Goal: Task Accomplishment & Management: Manage account settings

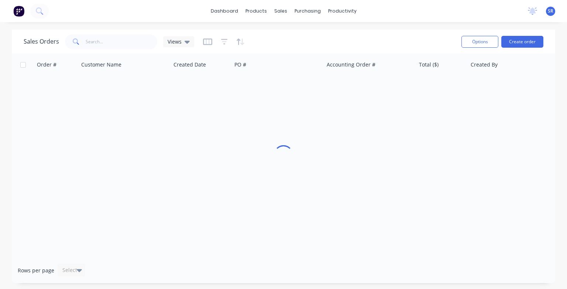
click at [78, 38] on span at bounding box center [75, 41] width 21 height 15
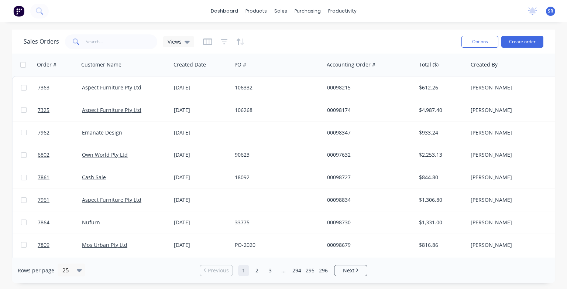
click at [82, 41] on span at bounding box center [75, 41] width 21 height 15
click at [86, 39] on input "text" at bounding box center [122, 41] width 72 height 15
type input "98347"
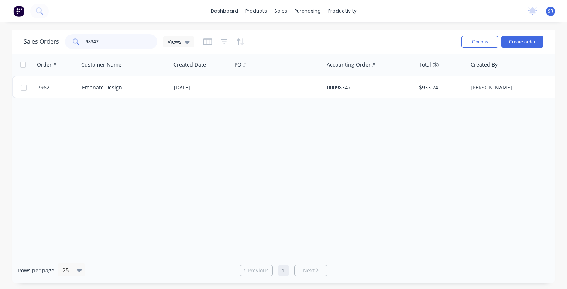
drag, startPoint x: 136, startPoint y: 45, endPoint x: 79, endPoint y: 46, distance: 56.5
click at [79, 46] on div "98347" at bounding box center [111, 41] width 92 height 15
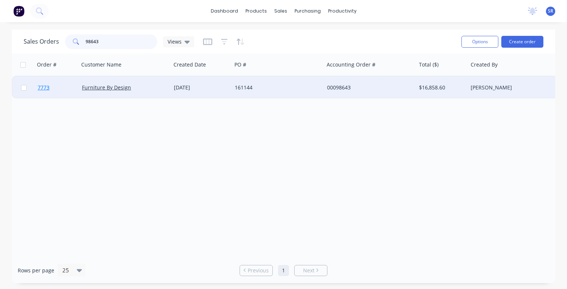
type input "98643"
click at [44, 89] on span "7773" at bounding box center [44, 87] width 12 height 7
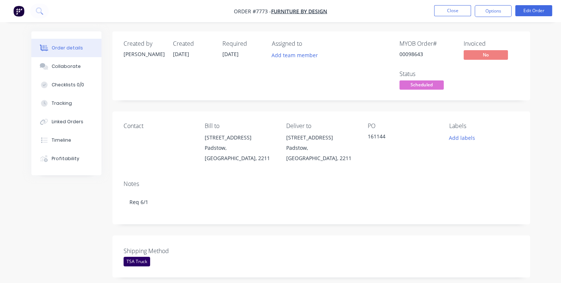
drag, startPoint x: 243, startPoint y: 55, endPoint x: 221, endPoint y: 55, distance: 21.8
click at [221, 55] on div "Created by [PERSON_NAME] Created [DATE] Required [DATE] Assigned to Add team me…" at bounding box center [235, 65] width 222 height 51
click at [522, 10] on button "Edit Order" at bounding box center [533, 10] width 37 height 11
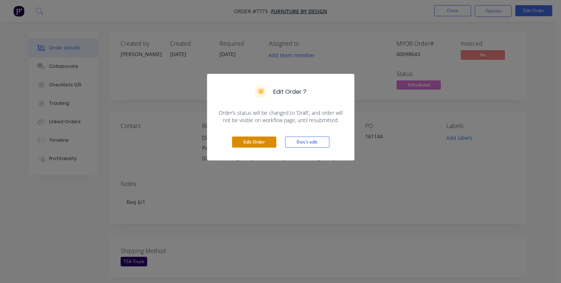
click at [259, 139] on button "Edit Order" at bounding box center [254, 142] width 44 height 11
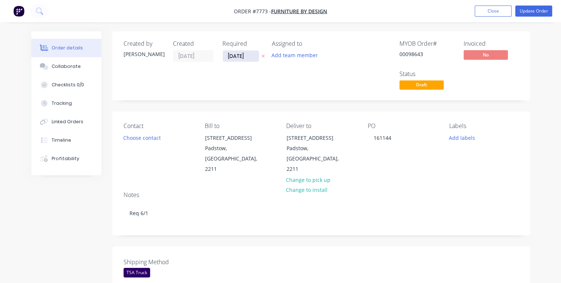
drag, startPoint x: 246, startPoint y: 57, endPoint x: 227, endPoint y: 58, distance: 19.2
click at [227, 58] on input "[DATE]" at bounding box center [241, 56] width 36 height 11
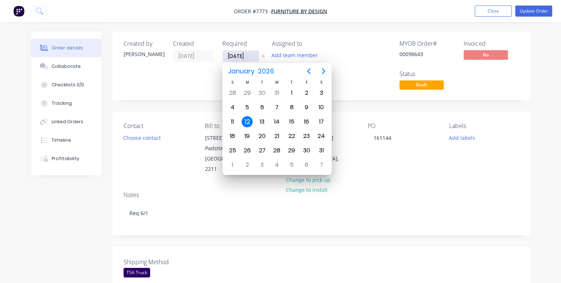
type input "[DATE]"
drag, startPoint x: 261, startPoint y: 119, endPoint x: 267, endPoint y: 117, distance: 5.7
click at [261, 119] on div "16" at bounding box center [262, 121] width 11 height 11
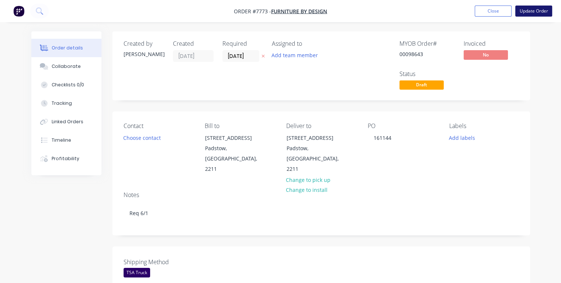
click at [532, 11] on button "Update Order" at bounding box center [533, 11] width 37 height 11
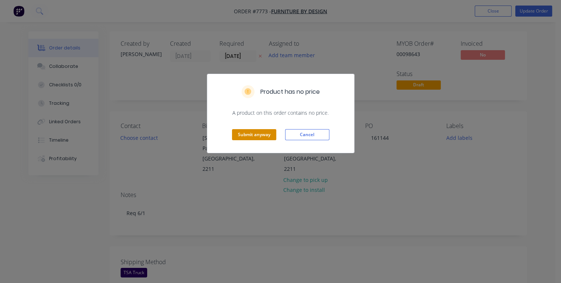
click at [249, 134] on button "Submit anyway" at bounding box center [254, 134] width 44 height 11
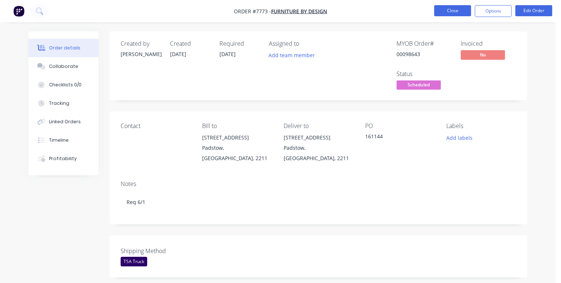
click at [465, 12] on button "Close" at bounding box center [452, 10] width 37 height 11
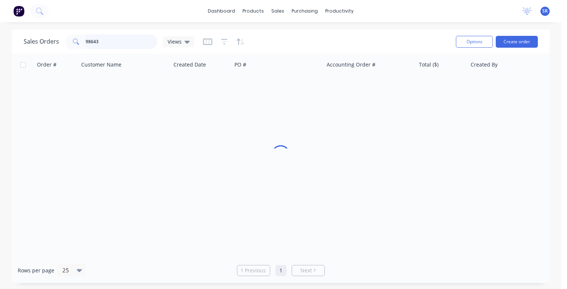
click at [103, 42] on input "98643" at bounding box center [122, 41] width 72 height 15
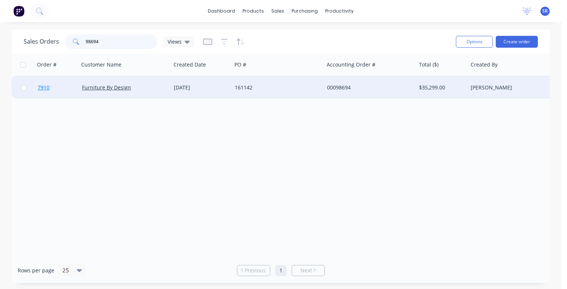
type input "98694"
click at [42, 87] on span "7910" at bounding box center [44, 87] width 12 height 7
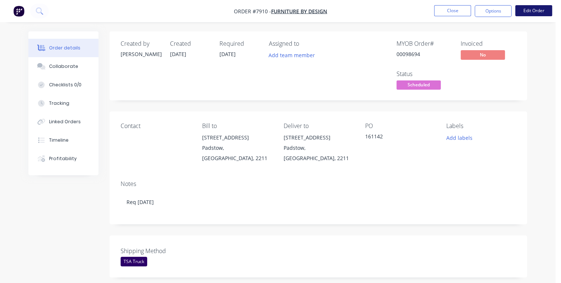
click at [533, 8] on button "Edit Order" at bounding box center [533, 10] width 37 height 11
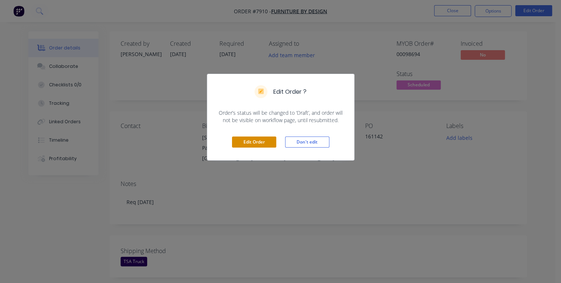
click at [265, 141] on button "Edit Order" at bounding box center [254, 142] width 44 height 11
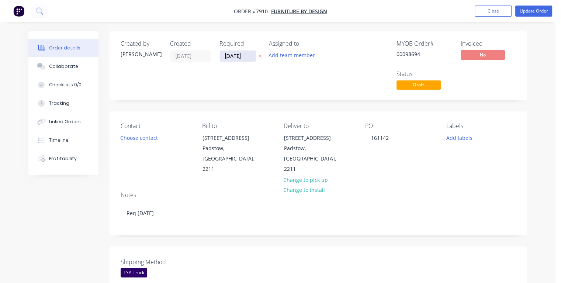
drag, startPoint x: 245, startPoint y: 55, endPoint x: 224, endPoint y: 56, distance: 20.7
click at [224, 56] on input "[DATE]" at bounding box center [238, 56] width 36 height 11
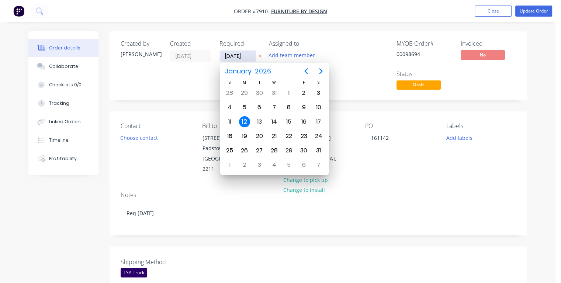
type input "[DATE]"
click at [258, 122] on div "16" at bounding box center [259, 121] width 11 height 11
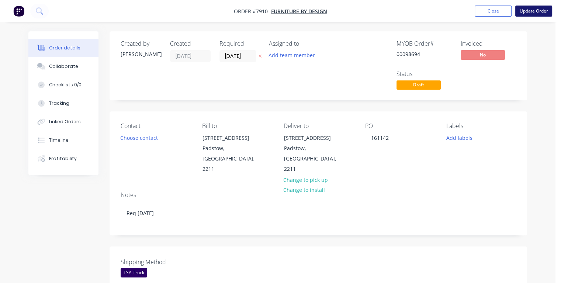
click at [536, 14] on button "Update Order" at bounding box center [533, 11] width 37 height 11
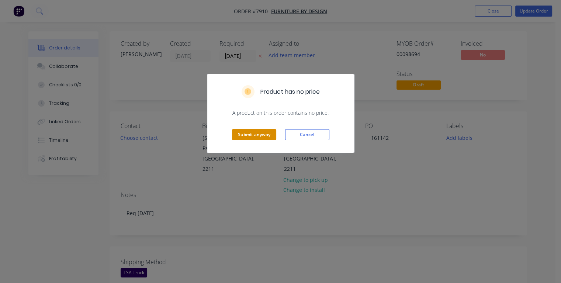
click at [255, 132] on button "Submit anyway" at bounding box center [254, 134] width 44 height 11
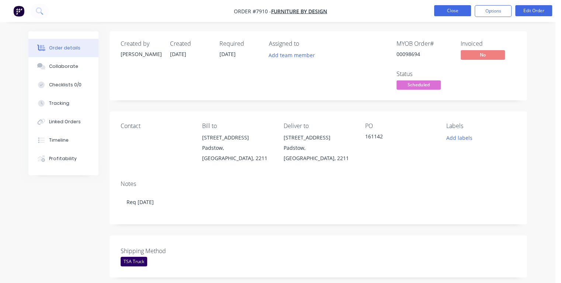
click at [450, 9] on button "Close" at bounding box center [452, 10] width 37 height 11
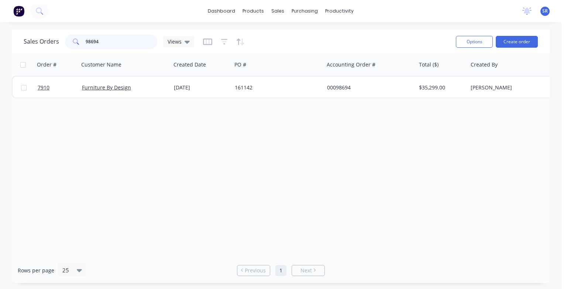
drag, startPoint x: 110, startPoint y: 42, endPoint x: 77, endPoint y: 44, distance: 32.9
click at [77, 44] on div "98694" at bounding box center [111, 41] width 92 height 15
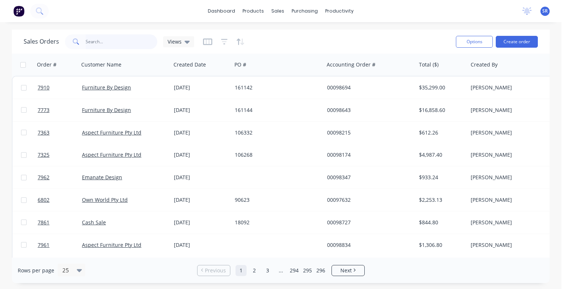
click at [87, 38] on input "text" at bounding box center [122, 41] width 72 height 15
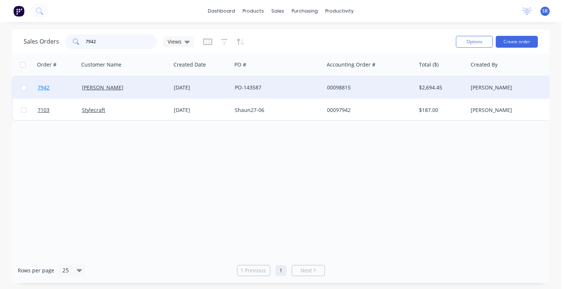
type input "7942"
click at [46, 88] on span "7942" at bounding box center [44, 87] width 12 height 7
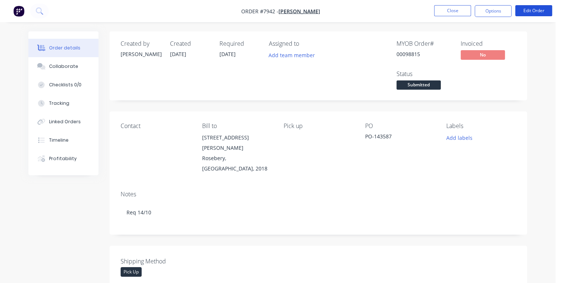
click at [537, 11] on button "Edit Order" at bounding box center [533, 10] width 37 height 11
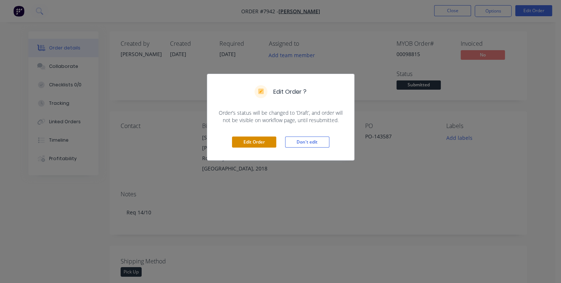
click at [268, 141] on button "Edit Order" at bounding box center [254, 142] width 44 height 11
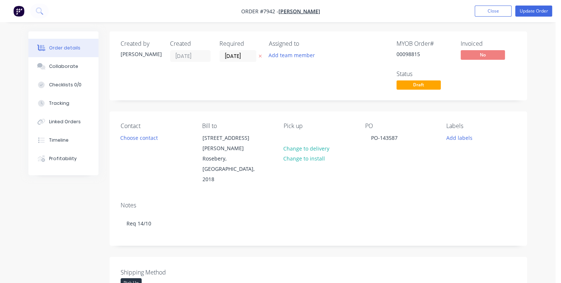
drag, startPoint x: 248, startPoint y: 57, endPoint x: 219, endPoint y: 60, distance: 28.9
click at [220, 60] on label "[DATE]" at bounding box center [238, 56] width 37 height 12
click at [220, 60] on input "[DATE]" at bounding box center [238, 56] width 36 height 11
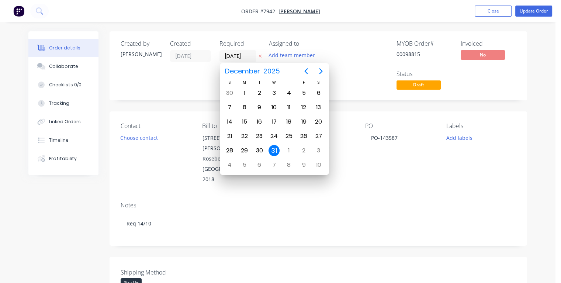
type input "[DATE]"
click at [276, 104] on div "8" at bounding box center [274, 107] width 11 height 11
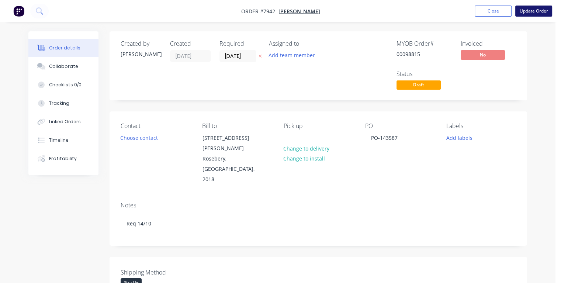
click at [534, 14] on button "Update Order" at bounding box center [533, 11] width 37 height 11
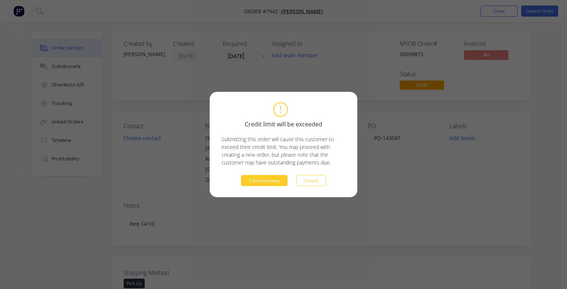
click at [266, 182] on button "Submit anyway" at bounding box center [264, 180] width 46 height 11
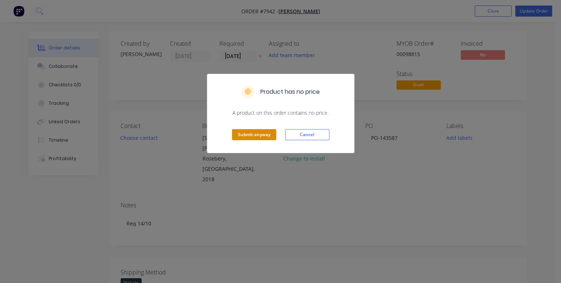
click at [257, 137] on button "Submit anyway" at bounding box center [254, 134] width 44 height 11
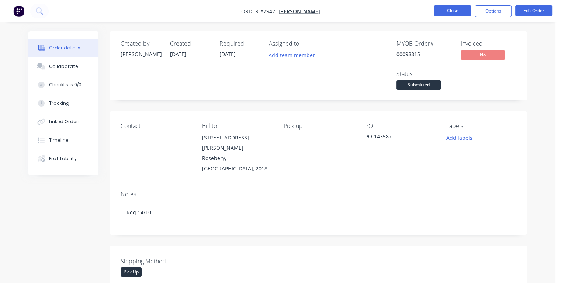
click at [449, 11] on button "Close" at bounding box center [452, 10] width 37 height 11
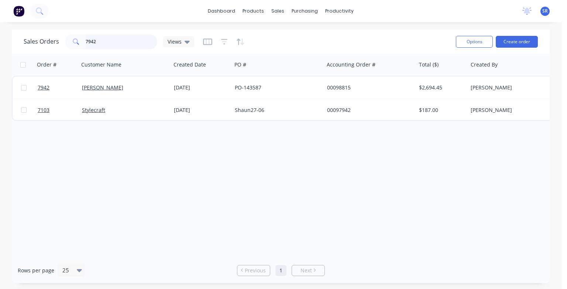
click at [128, 37] on input "7942" at bounding box center [122, 41] width 72 height 15
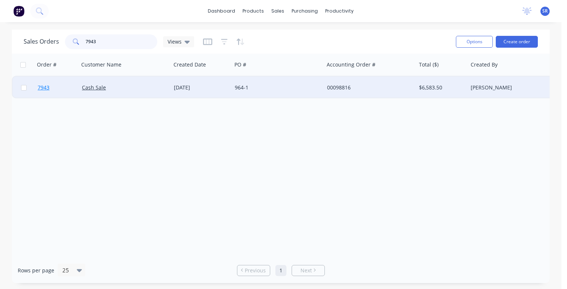
type input "7943"
click at [44, 89] on span "7943" at bounding box center [44, 87] width 12 height 7
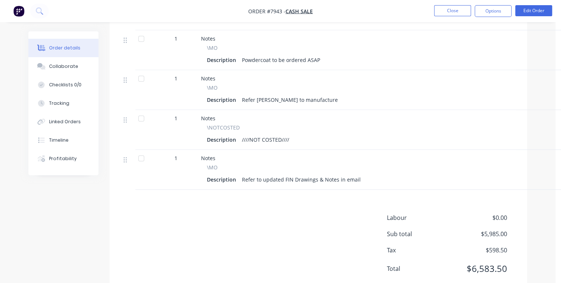
scroll to position [432, 0]
click at [296, 134] on div "Description ////NOT COSTED////" at bounding box center [382, 139] width 351 height 11
click at [521, 10] on button "Edit Order" at bounding box center [533, 10] width 37 height 11
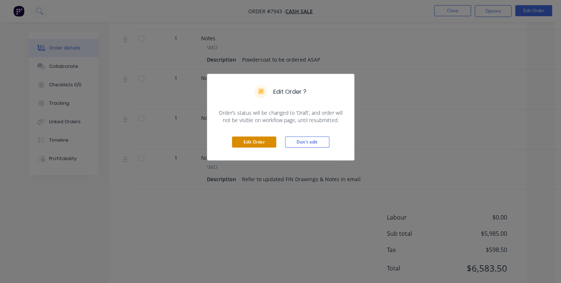
click at [256, 144] on button "Edit Order" at bounding box center [254, 142] width 44 height 11
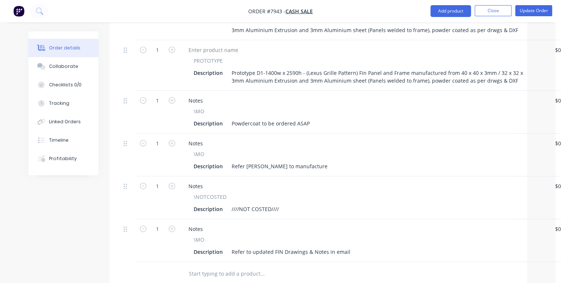
scroll to position [406, 0]
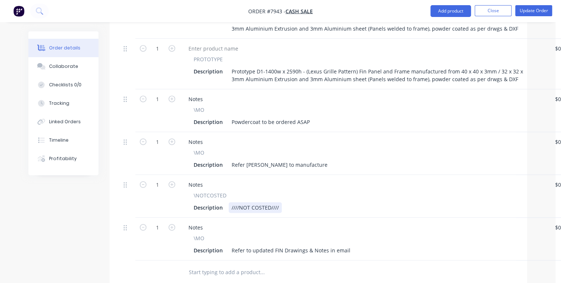
click at [295, 202] on div "Description ////NOT COSTED////" at bounding box center [363, 207] width 344 height 11
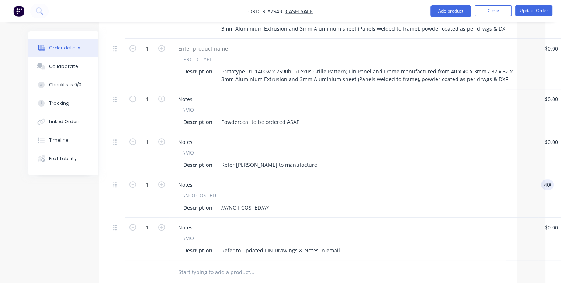
type input "$400.00"
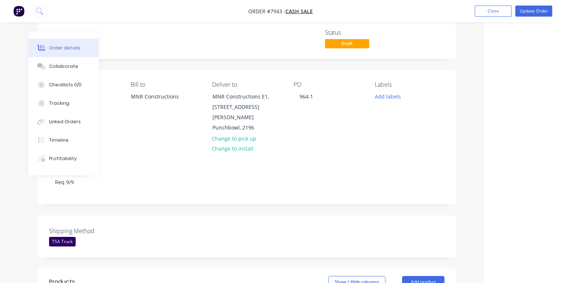
scroll to position [0, 72]
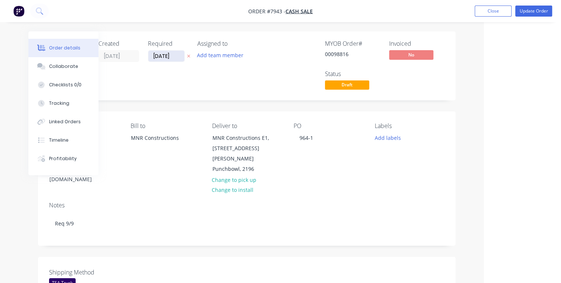
type input "$400.00"
drag, startPoint x: 177, startPoint y: 56, endPoint x: 163, endPoint y: 89, distance: 36.2
click at [146, 61] on div "Created by [PERSON_NAME] Created [DATE] Required [DATE] Assigned to Add team me…" at bounding box center [160, 65] width 222 height 51
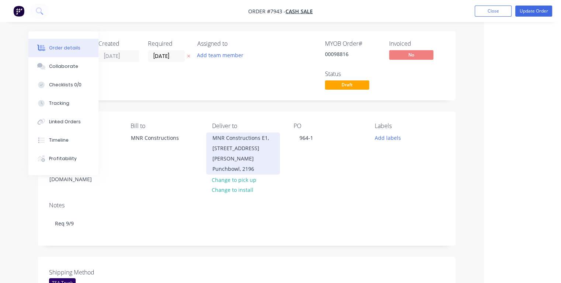
type input "[DATE]"
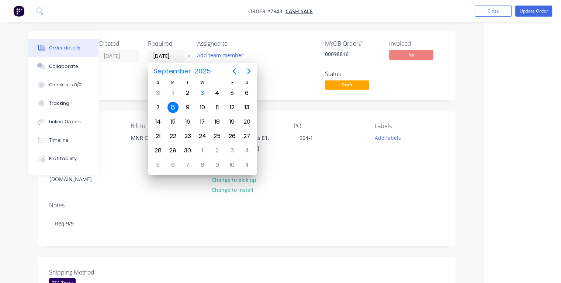
click at [174, 107] on div "8" at bounding box center [173, 107] width 11 height 11
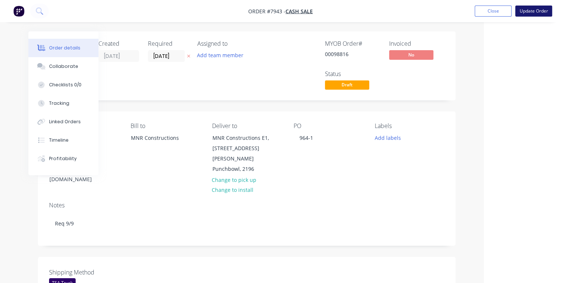
click at [527, 10] on button "Update Order" at bounding box center [533, 11] width 37 height 11
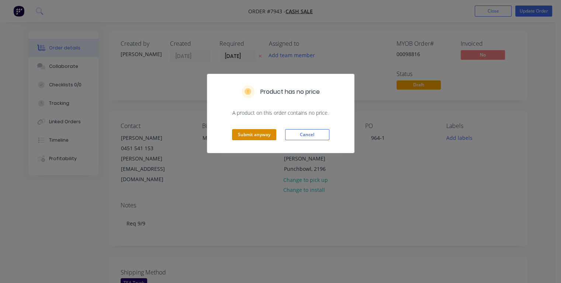
click at [249, 131] on button "Submit anyway" at bounding box center [254, 134] width 44 height 11
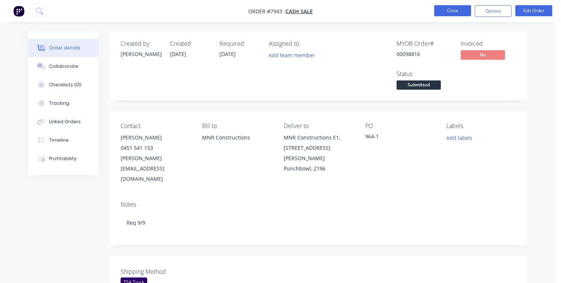
click at [455, 8] on button "Close" at bounding box center [452, 10] width 37 height 11
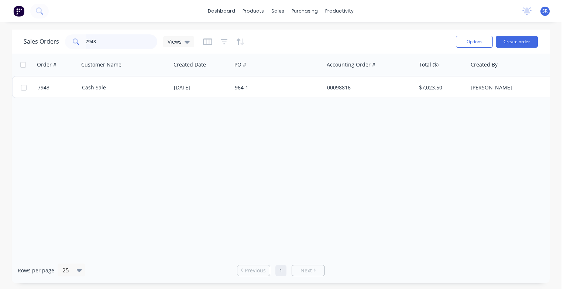
click at [125, 40] on input "7943" at bounding box center [122, 41] width 72 height 15
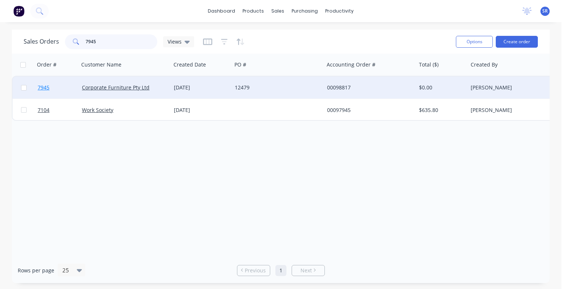
type input "7945"
click at [41, 88] on span "7945" at bounding box center [44, 87] width 12 height 7
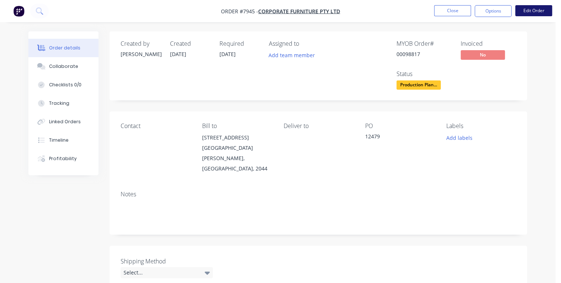
click at [536, 11] on button "Edit Order" at bounding box center [533, 10] width 37 height 11
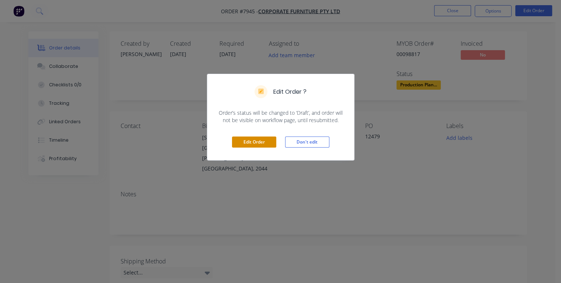
click at [249, 139] on button "Edit Order" at bounding box center [254, 142] width 44 height 11
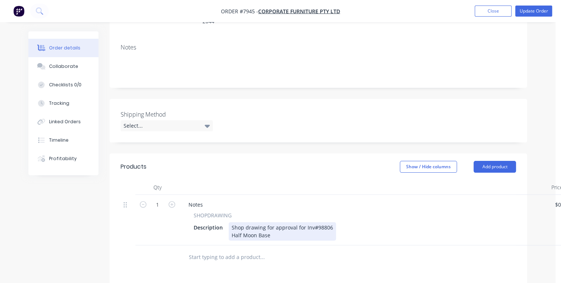
scroll to position [221, 0]
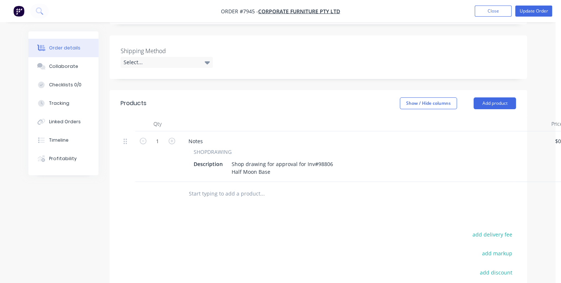
click at [199, 186] on input "text" at bounding box center [263, 193] width 148 height 15
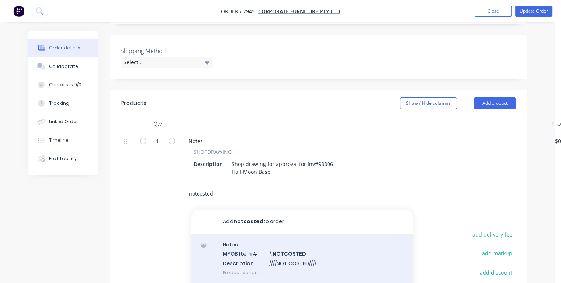
type input "notcosted"
click at [267, 241] on div "Notes MYOB Item # \ NOTCOSTED Description ////NOT COSTED//// Product variant" at bounding box center [301, 259] width 221 height 50
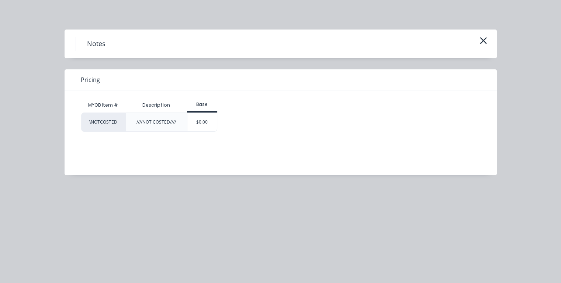
click at [207, 125] on div "$0.00" at bounding box center [202, 122] width 30 height 18
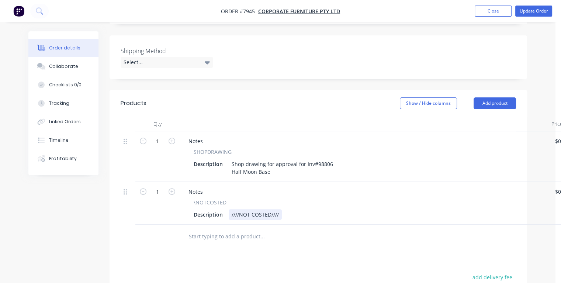
click at [282, 209] on div "Description ////NOT COSTED////" at bounding box center [363, 214] width 344 height 11
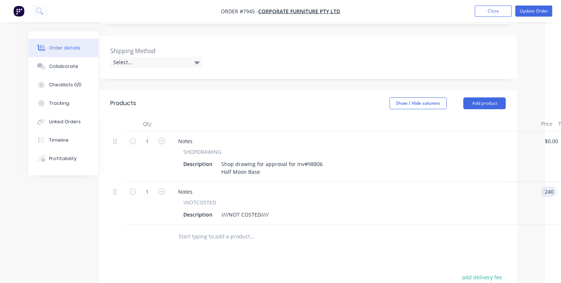
type input "$240.00"
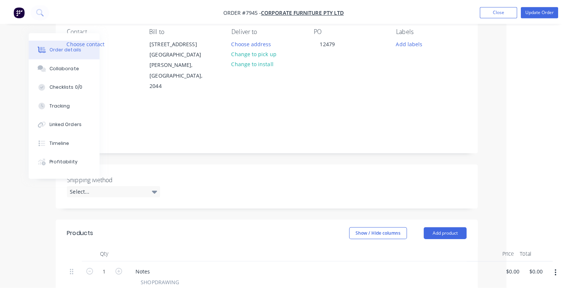
scroll to position [0, 55]
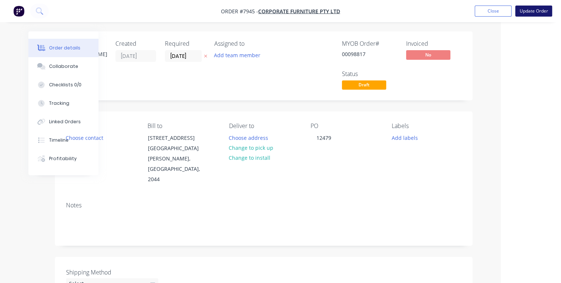
type input "$240.00"
click at [527, 12] on button "Update Order" at bounding box center [533, 11] width 37 height 11
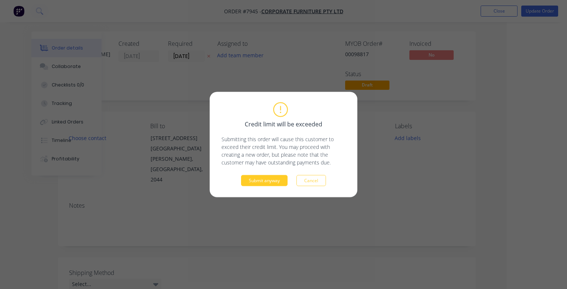
click at [264, 181] on button "Submit anyway" at bounding box center [264, 180] width 46 height 11
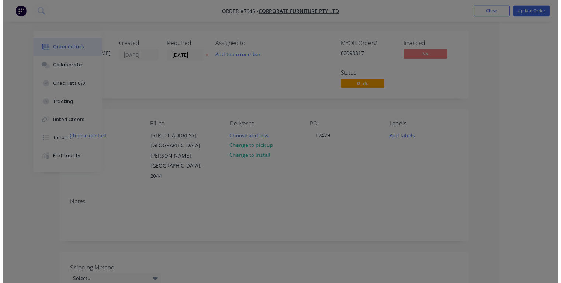
scroll to position [0, 40]
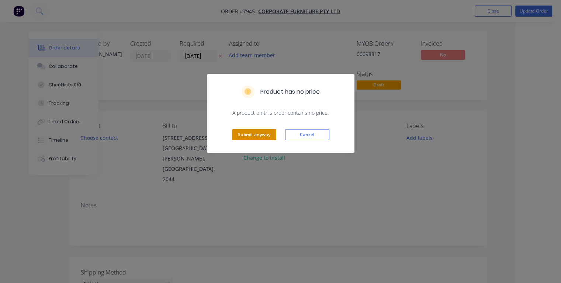
click at [256, 138] on button "Submit anyway" at bounding box center [254, 134] width 44 height 11
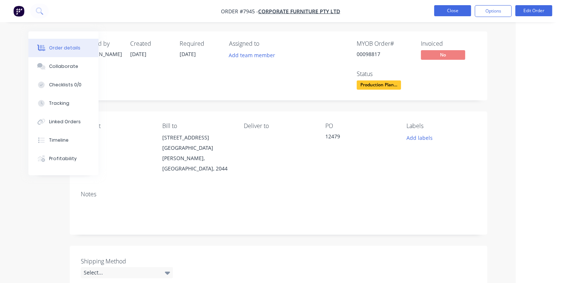
click at [447, 11] on button "Close" at bounding box center [452, 10] width 37 height 11
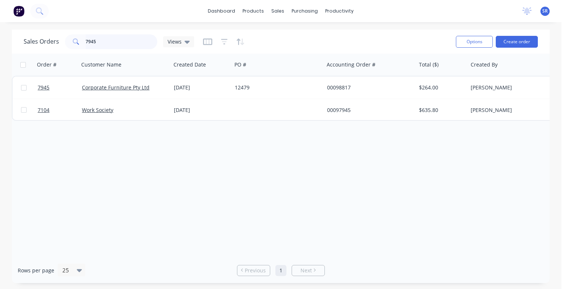
click at [109, 44] on input "7945" at bounding box center [122, 41] width 72 height 15
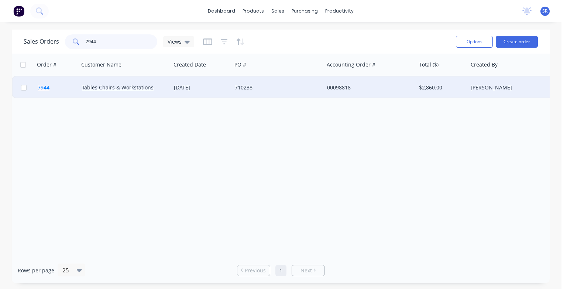
type input "7944"
click at [42, 89] on span "7944" at bounding box center [44, 87] width 12 height 7
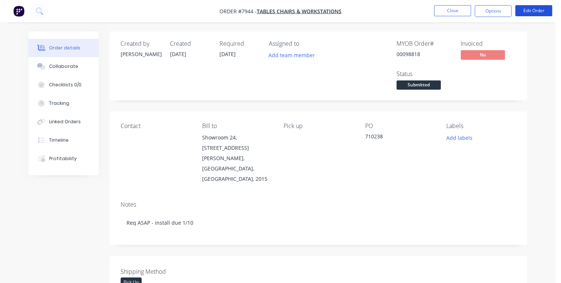
click at [541, 11] on button "Edit Order" at bounding box center [533, 10] width 37 height 11
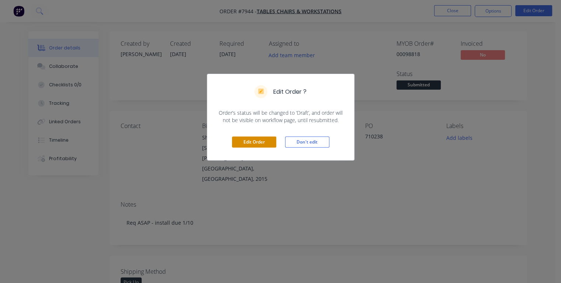
click at [259, 142] on button "Edit Order" at bounding box center [254, 142] width 44 height 11
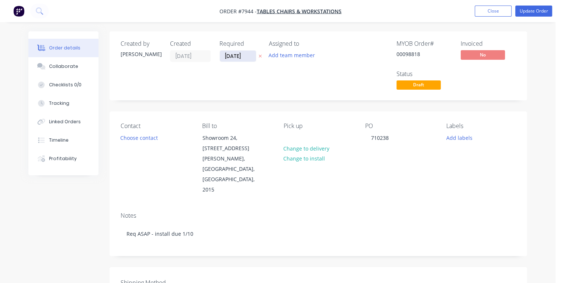
drag, startPoint x: 247, startPoint y: 54, endPoint x: 224, endPoint y: 61, distance: 24.2
click at [224, 61] on input "[DATE]" at bounding box center [238, 56] width 36 height 11
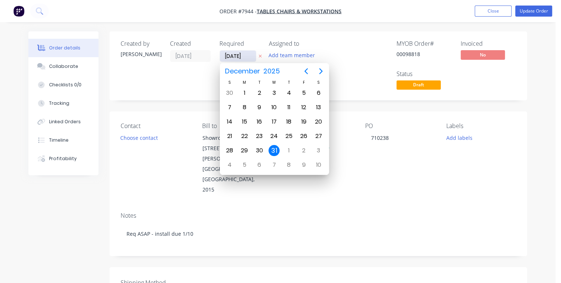
type input "[DATE]"
click at [304, 121] on div "19" at bounding box center [303, 121] width 11 height 11
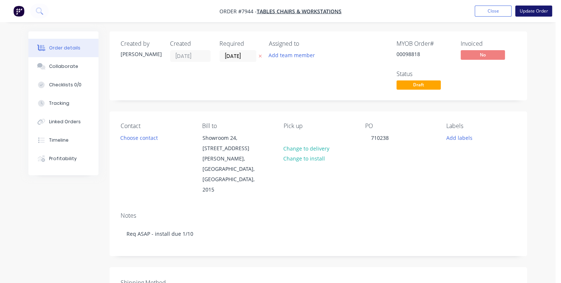
click at [533, 13] on button "Update Order" at bounding box center [533, 11] width 37 height 11
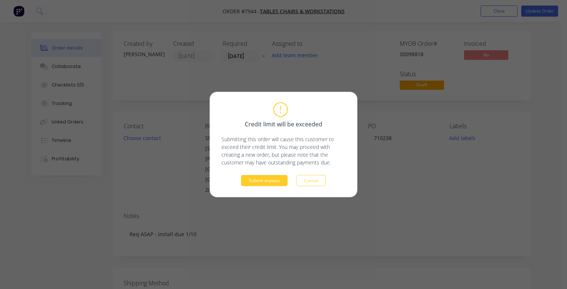
click at [262, 182] on button "Submit anyway" at bounding box center [264, 180] width 46 height 11
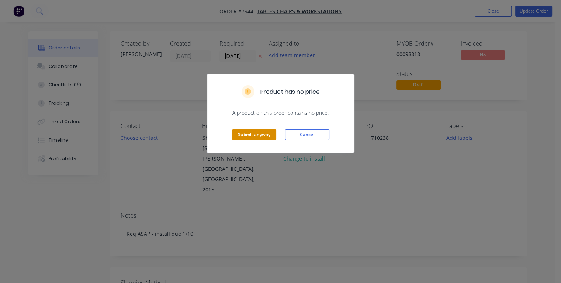
click at [247, 134] on button "Submit anyway" at bounding box center [254, 134] width 44 height 11
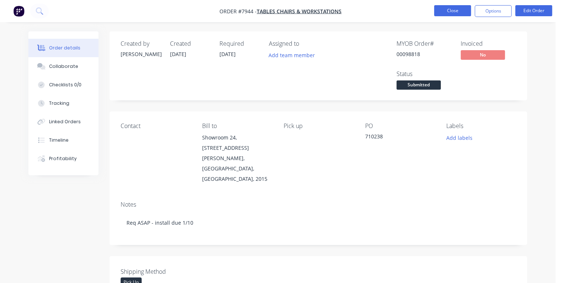
click at [456, 10] on button "Close" at bounding box center [452, 10] width 37 height 11
